Goal: Information Seeking & Learning: Learn about a topic

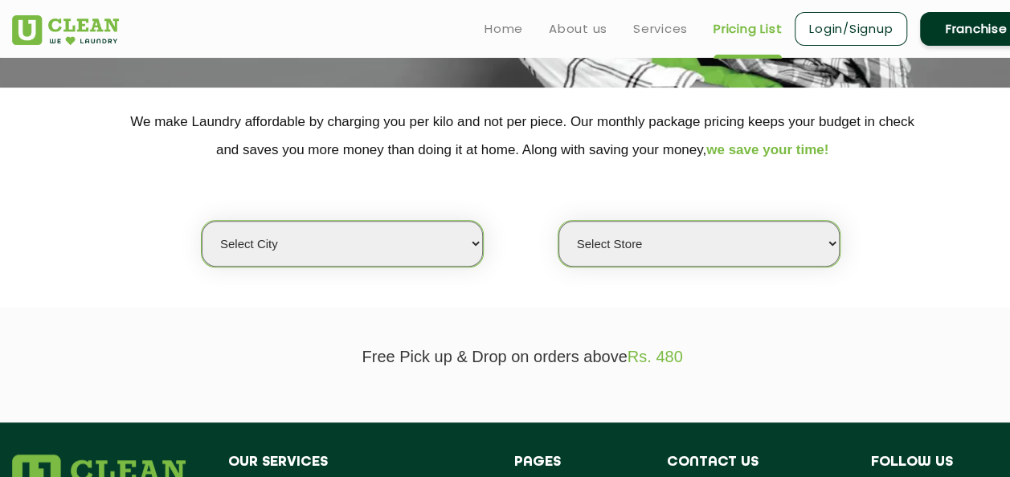
scroll to position [283, 0]
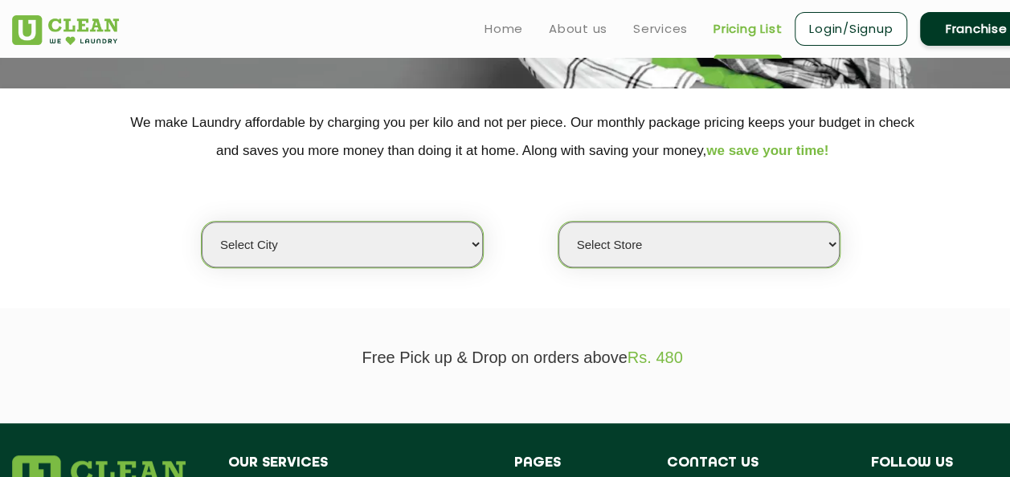
click at [469, 251] on select "Select city [GEOGRAPHIC_DATA] [GEOGRAPHIC_DATA] [GEOGRAPHIC_DATA] [GEOGRAPHIC_D…" at bounding box center [342, 245] width 281 height 46
drag, startPoint x: 469, startPoint y: 251, endPoint x: 402, endPoint y: 273, distance: 70.9
click at [402, 273] on section "We make Laundry affordable by charging you per kilo and not per piece. Our mont…" at bounding box center [505, 198] width 1010 height 220
click at [465, 242] on select "Select city [GEOGRAPHIC_DATA] [GEOGRAPHIC_DATA] [GEOGRAPHIC_DATA] [GEOGRAPHIC_D…" at bounding box center [342, 245] width 281 height 46
select select "4"
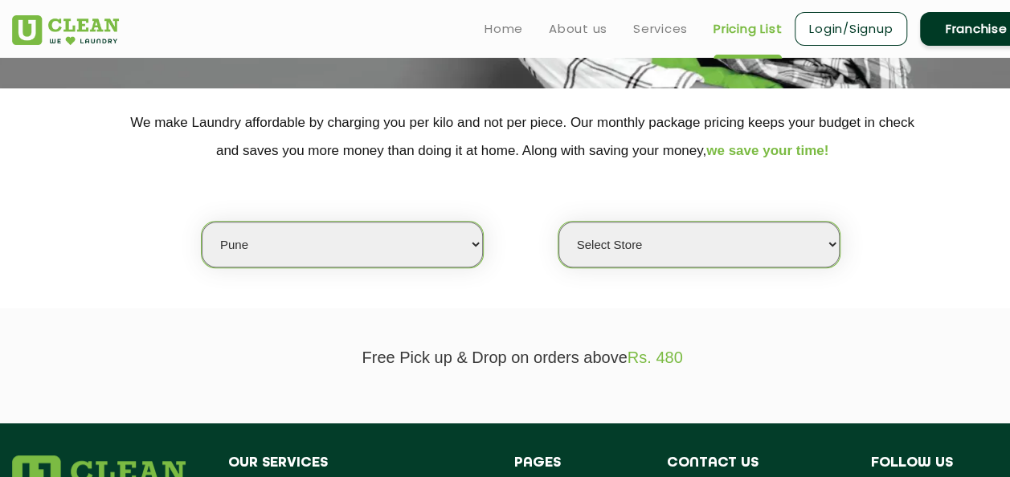
click at [202, 222] on select "Select city [GEOGRAPHIC_DATA] [GEOGRAPHIC_DATA] [GEOGRAPHIC_DATA] [GEOGRAPHIC_D…" at bounding box center [342, 245] width 281 height 46
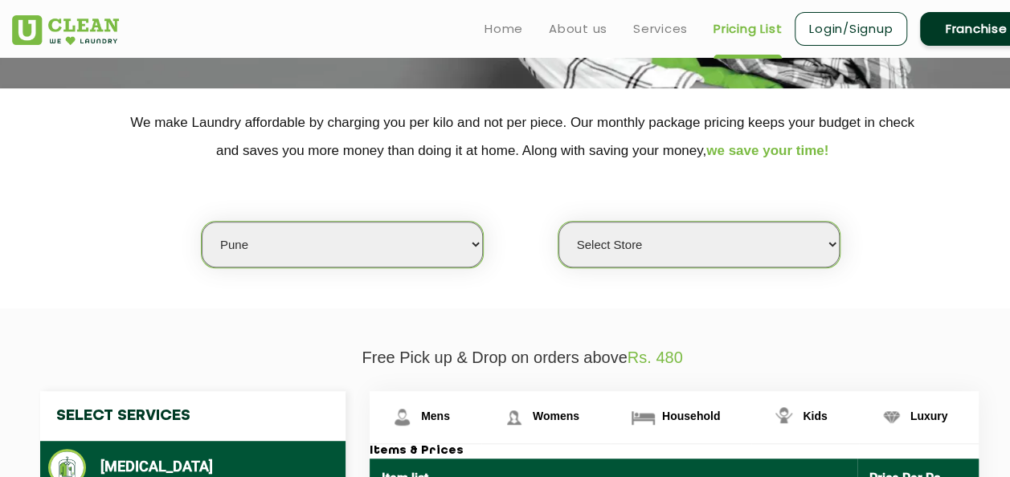
click at [696, 244] on select "Select Store [GEOGRAPHIC_DATA] [GEOGRAPHIC_DATA] [GEOGRAPHIC_DATA] [GEOGRAPHIC_…" at bounding box center [698, 245] width 281 height 46
select select "380"
click at [558, 222] on select "Select Store [GEOGRAPHIC_DATA] [GEOGRAPHIC_DATA] [GEOGRAPHIC_DATA] [GEOGRAPHIC_…" at bounding box center [698, 245] width 281 height 46
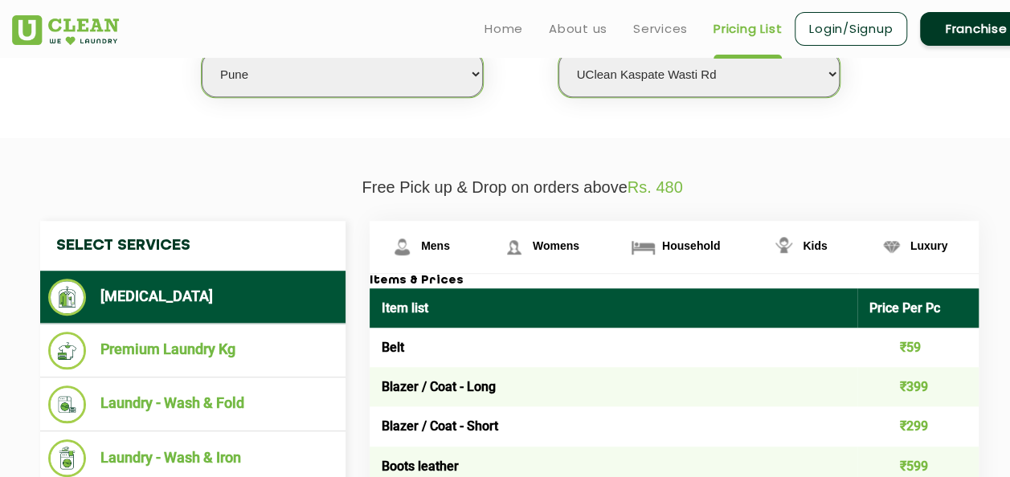
scroll to position [454, 0]
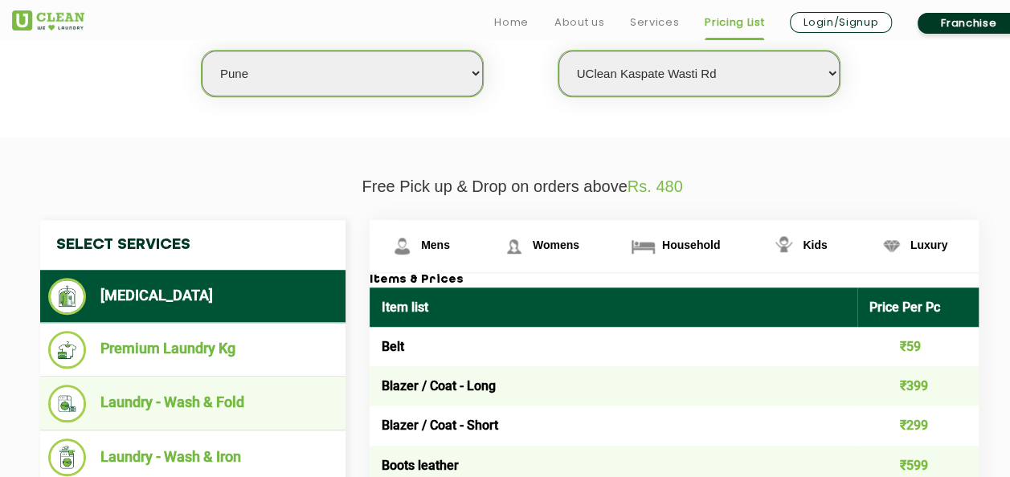
click at [172, 393] on li "Laundry - Wash & Fold" at bounding box center [192, 404] width 289 height 38
